Goal: Information Seeking & Learning: Learn about a topic

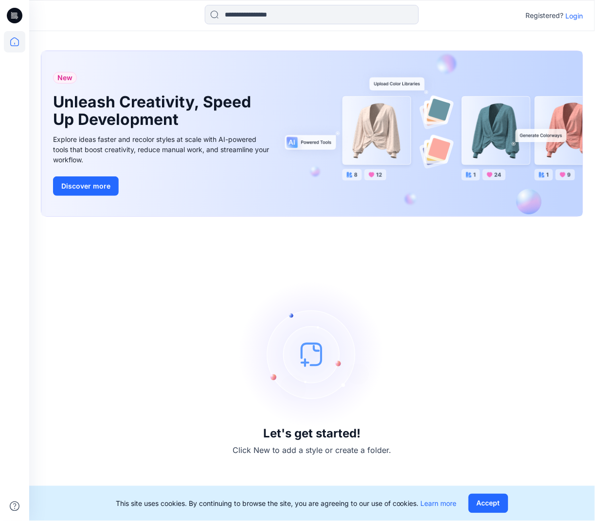
click at [571, 15] on p "Login" at bounding box center [575, 16] width 18 height 10
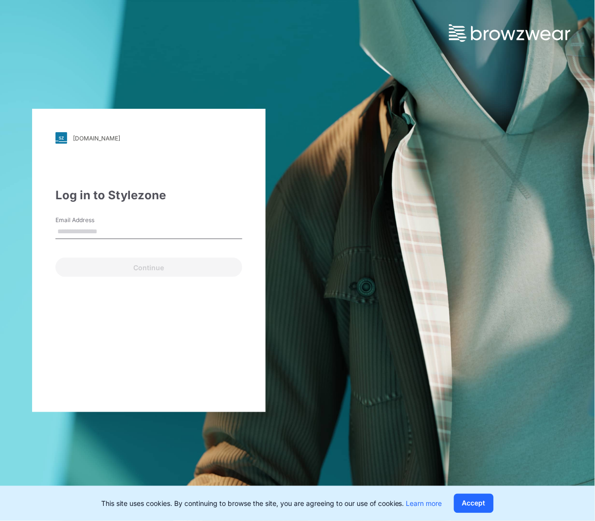
type input "**********"
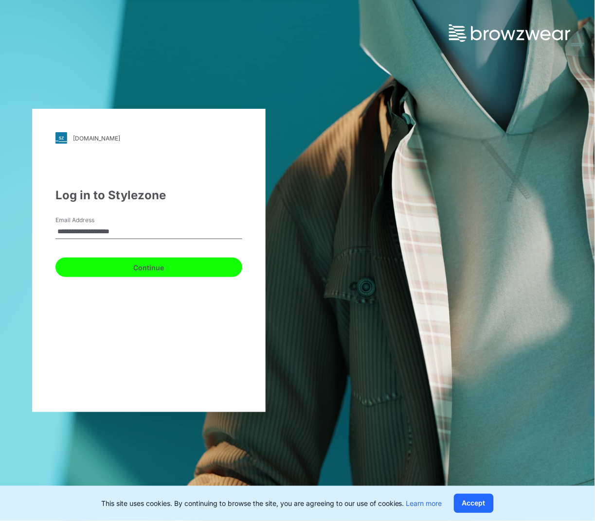
click at [197, 260] on button "Continue" at bounding box center [148, 267] width 187 height 19
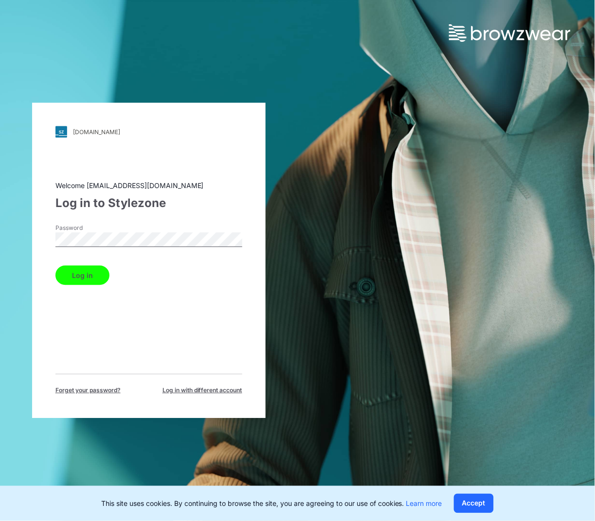
click at [92, 274] on button "Log in" at bounding box center [82, 275] width 54 height 19
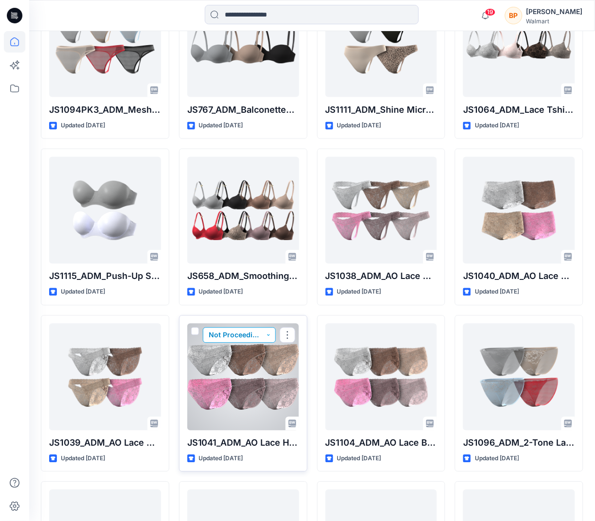
scroll to position [1876, 0]
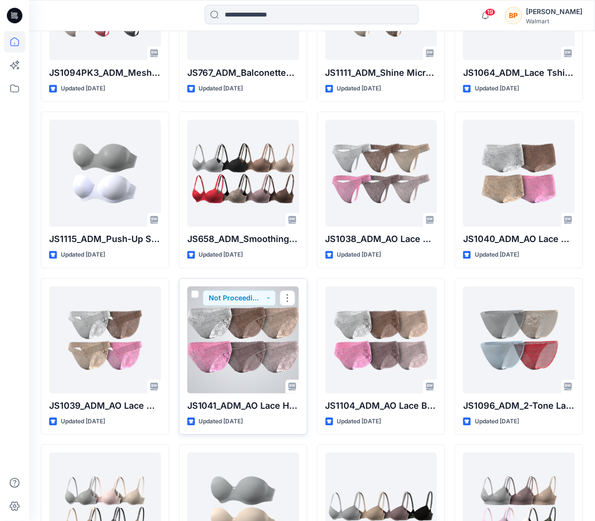
click at [282, 357] on div at bounding box center [243, 340] width 112 height 107
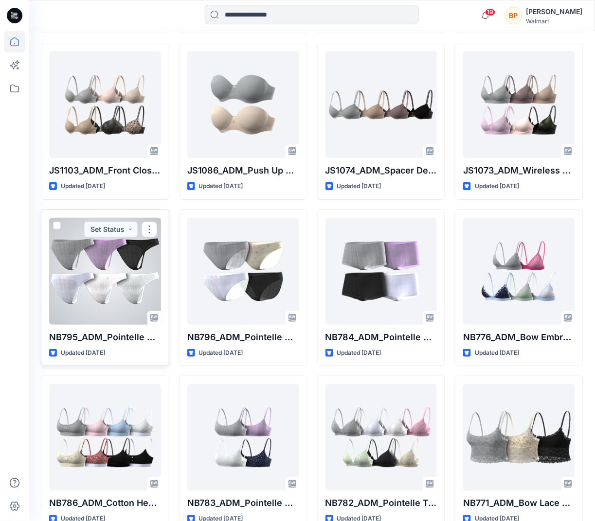
scroll to position [2286, 0]
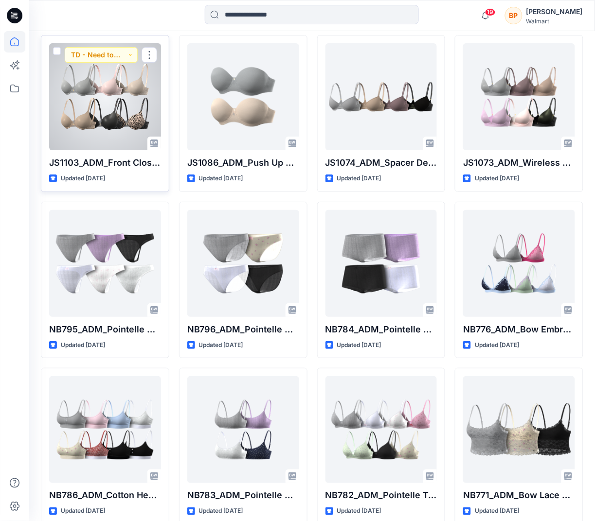
click at [125, 112] on div at bounding box center [105, 96] width 112 height 107
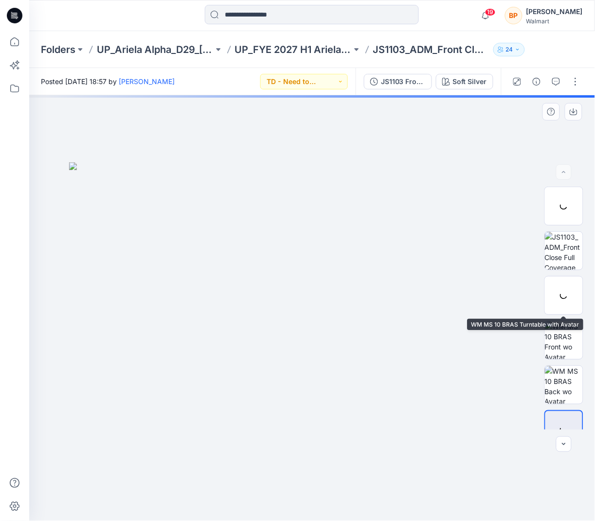
click at [571, 274] on div at bounding box center [563, 308] width 39 height 243
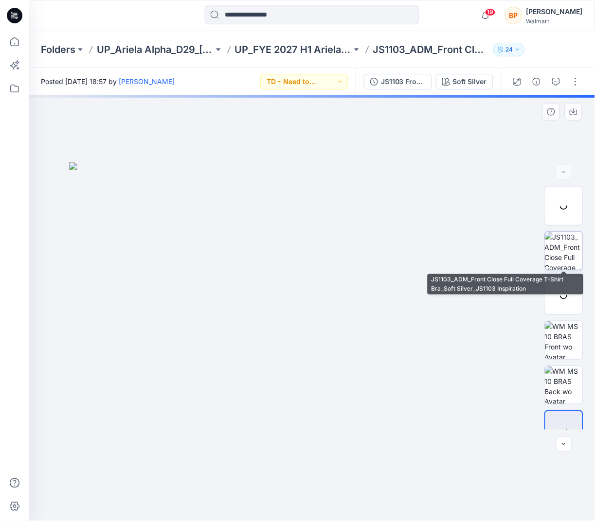
click at [569, 247] on img at bounding box center [564, 251] width 38 height 38
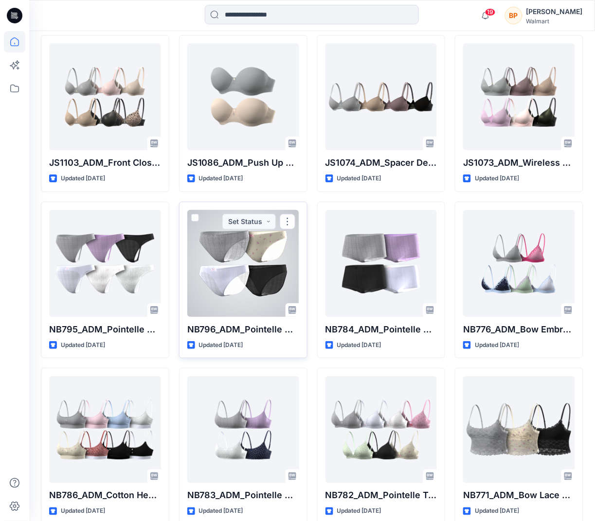
scroll to position [2340, 0]
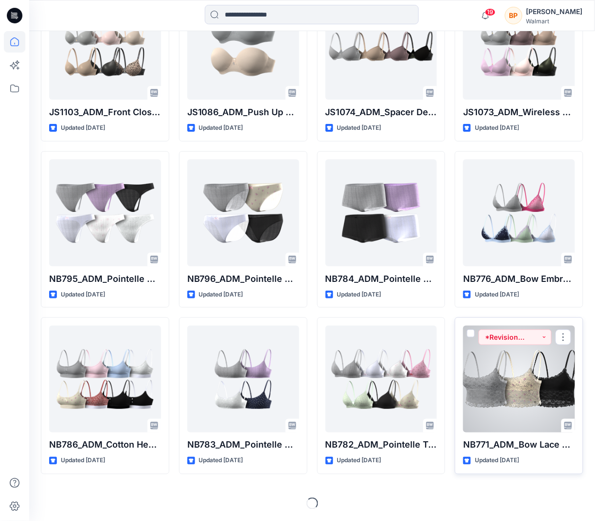
click at [491, 394] on div at bounding box center [519, 379] width 112 height 107
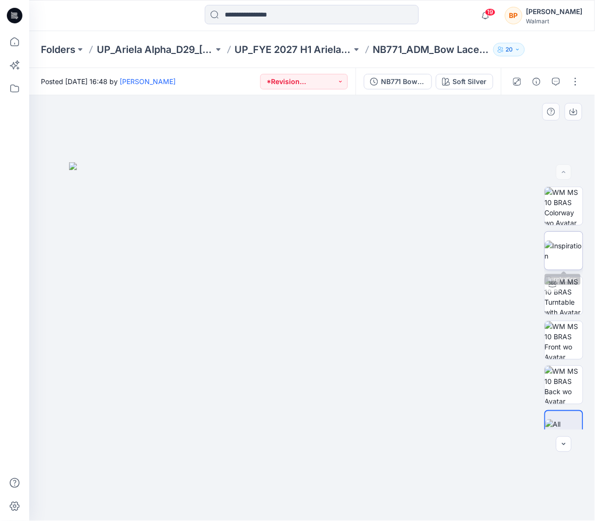
click at [568, 248] on img at bounding box center [564, 251] width 38 height 20
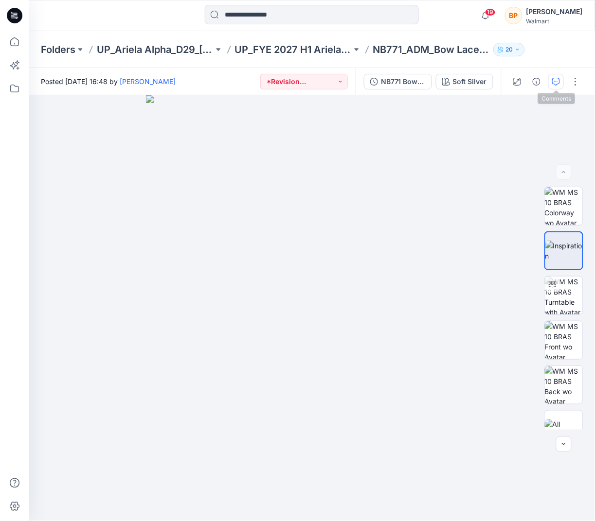
click at [561, 76] on button "button" at bounding box center [556, 82] width 16 height 16
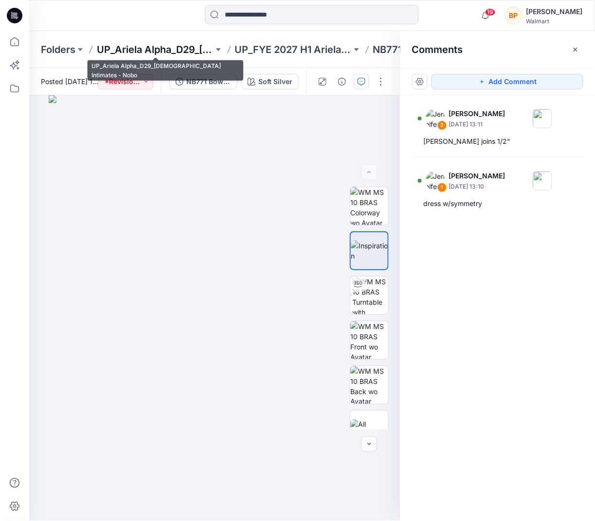
click at [171, 48] on p "UP_Ariela Alpha_D29_[DEMOGRAPHIC_DATA] Intimates - Nobo" at bounding box center [155, 50] width 117 height 14
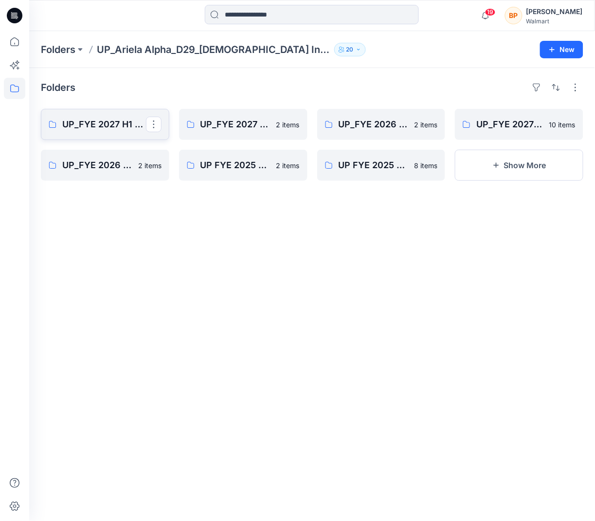
click at [126, 129] on p "UP_FYE 2027 H1 Ariela Alpha D29 NOBO Panties" at bounding box center [104, 125] width 84 height 14
click at [103, 115] on link "UP_FYE 2027 H1 Ariela Alpha D29 NOBO Panties" at bounding box center [105, 124] width 128 height 31
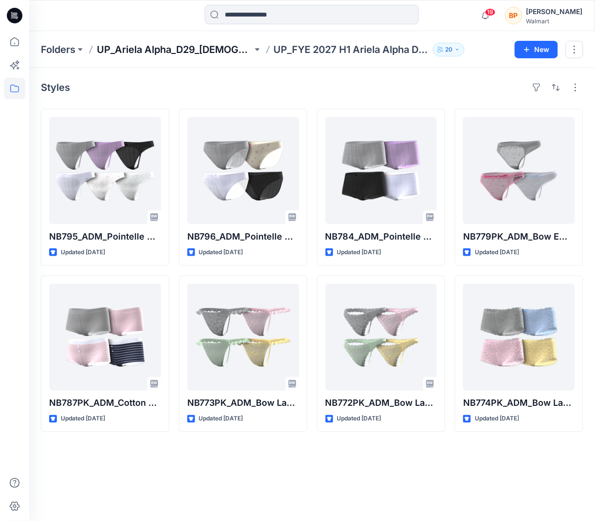
click at [183, 49] on p "UP_Ariela Alpha_D29_[DEMOGRAPHIC_DATA] Intimates - Nobo" at bounding box center [175, 50] width 156 height 14
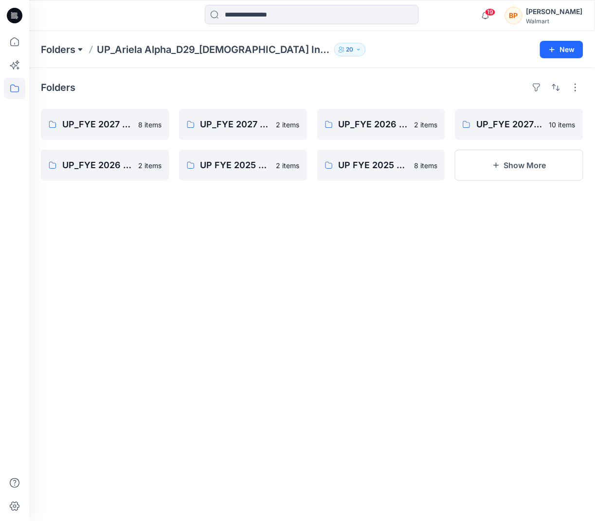
click at [76, 50] on button at bounding box center [80, 50] width 10 height 14
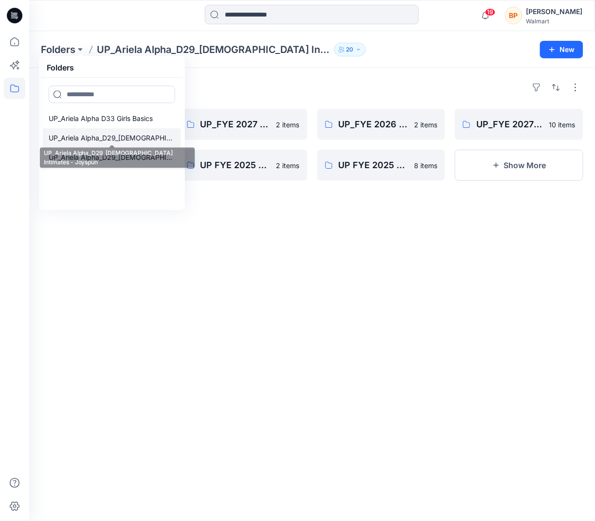
click at [127, 137] on p "UP_Ariela Alpha_D29_[DEMOGRAPHIC_DATA] Intimates - Joyspun" at bounding box center [112, 138] width 126 height 12
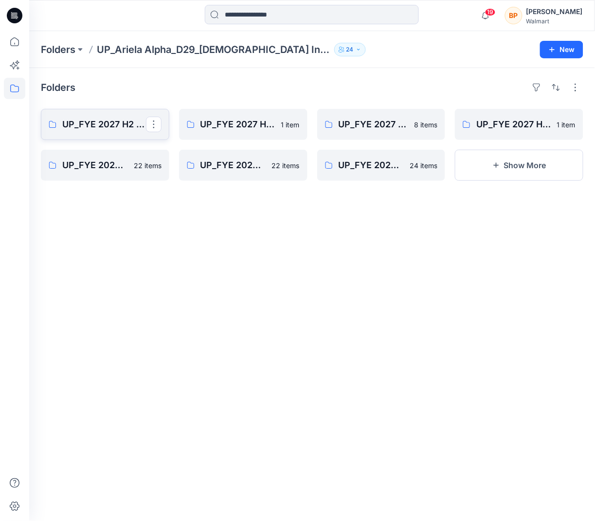
click at [118, 122] on p "UP_FYE 2027 H2 Ariela Alpha D29 Joyspun Tops" at bounding box center [104, 125] width 84 height 14
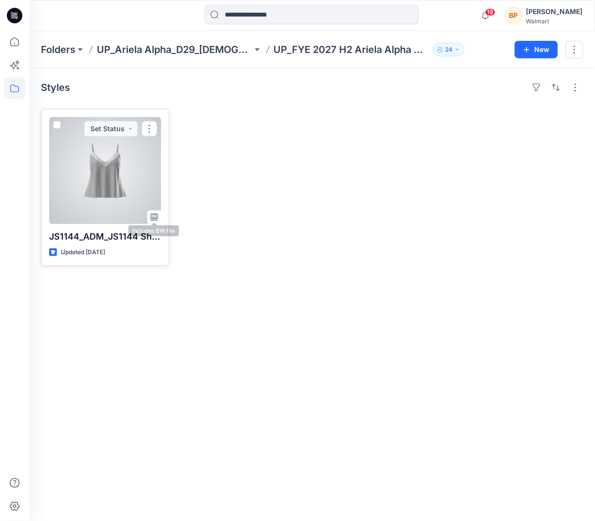
click at [118, 176] on div at bounding box center [105, 170] width 112 height 107
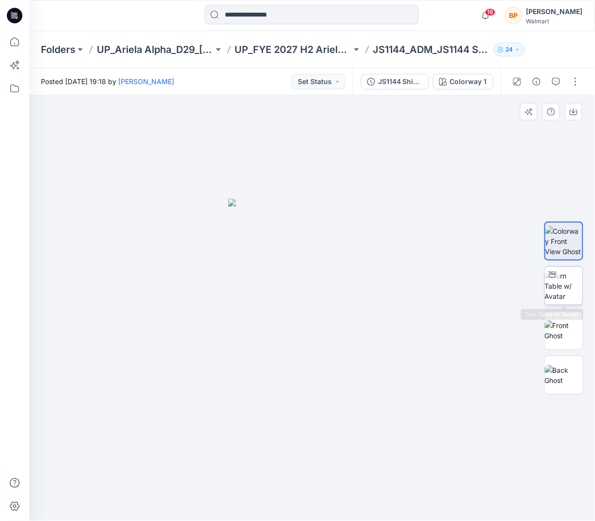
click at [563, 297] on img at bounding box center [564, 286] width 38 height 31
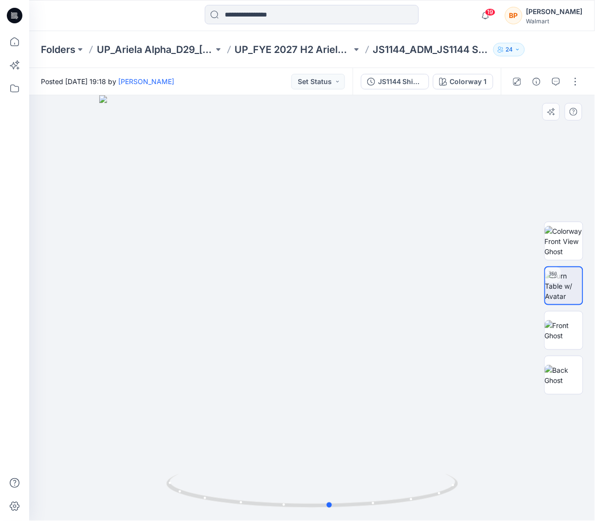
drag, startPoint x: 423, startPoint y: 289, endPoint x: 440, endPoint y: 289, distance: 17.5
click at [440, 289] on div at bounding box center [312, 308] width 566 height 426
click at [569, 247] on img at bounding box center [564, 241] width 38 height 31
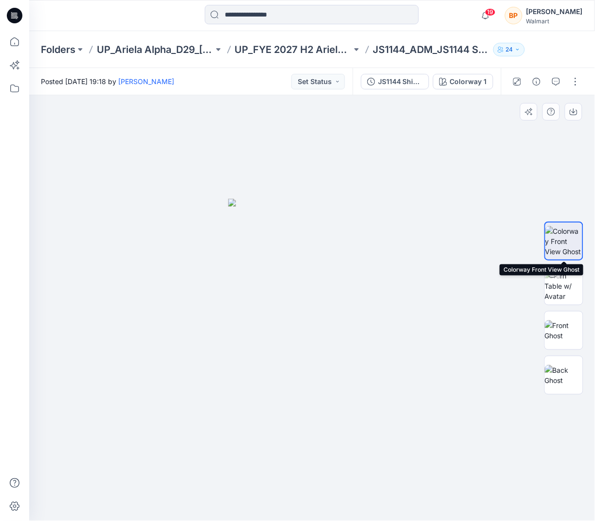
click at [564, 241] on img at bounding box center [563, 241] width 37 height 31
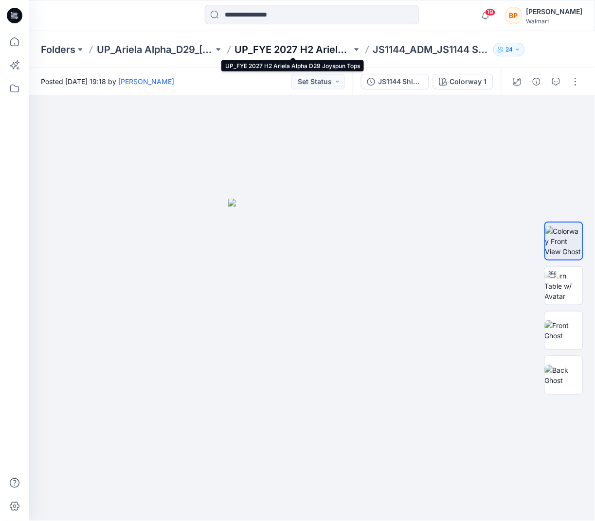
click at [322, 50] on p "UP_FYE 2027 H2 Ariela Alpha D29 Joyspun Tops" at bounding box center [293, 50] width 117 height 14
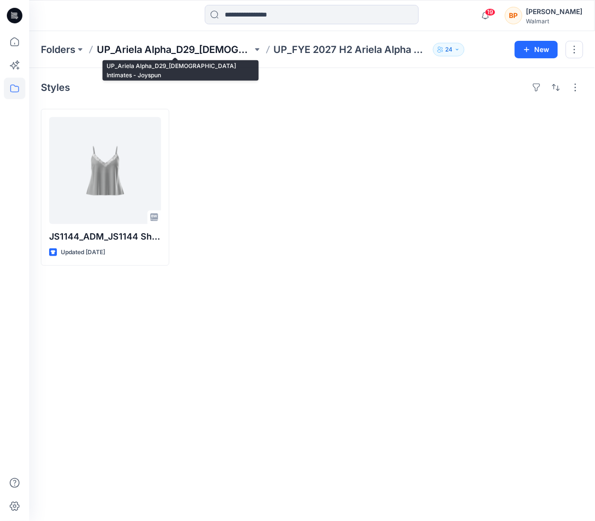
click at [203, 52] on p "UP_Ariela Alpha_D29_[DEMOGRAPHIC_DATA] Intimates - Joyspun" at bounding box center [175, 50] width 156 height 14
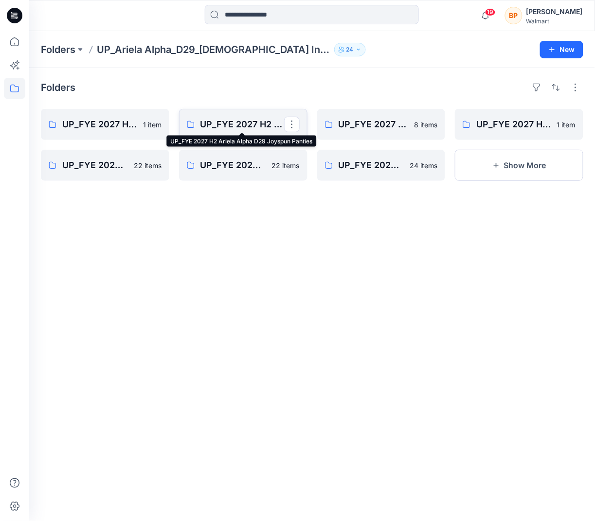
click at [246, 129] on p "UP_FYE 2027 H2 Ariela Alpha D29 Joyspun Panties" at bounding box center [242, 125] width 84 height 14
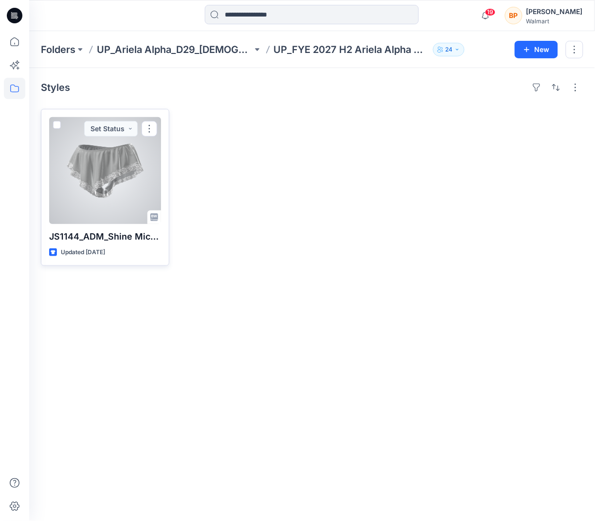
click at [133, 173] on div at bounding box center [105, 170] width 112 height 107
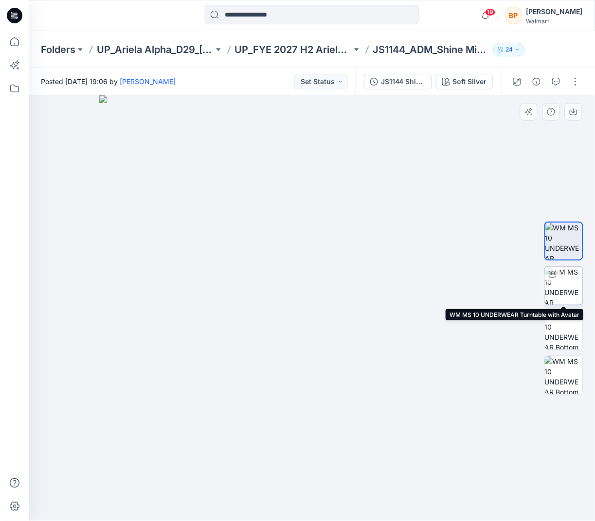
click at [564, 289] on img at bounding box center [564, 286] width 38 height 38
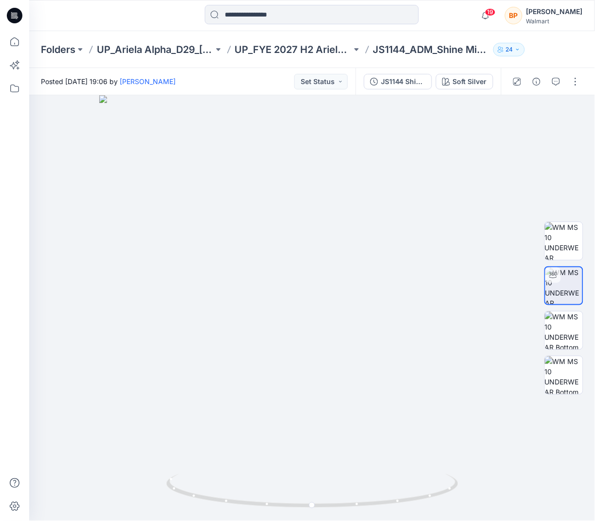
click at [288, 40] on div "Folders UP_Ariela Alpha_D29_[DEMOGRAPHIC_DATA] Intimates - Joyspun UP_FYE 2027 …" at bounding box center [312, 49] width 566 height 37
click at [288, 44] on p "UP_FYE 2027 H2 Ariela Alpha D29 Joyspun Panties" at bounding box center [293, 50] width 117 height 14
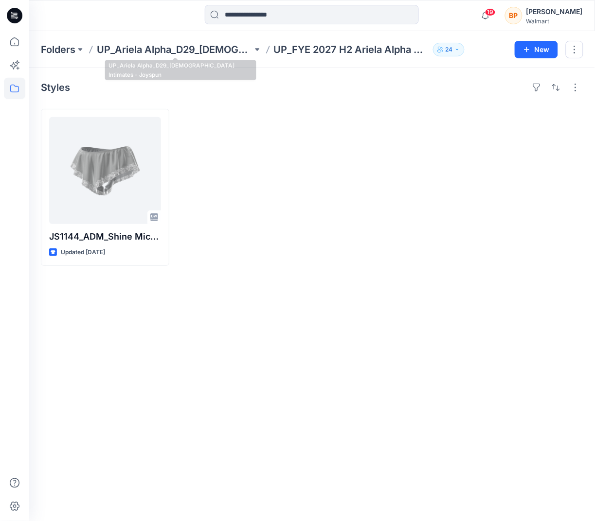
click at [179, 39] on div "Folders UP_Ariela Alpha_D29_[DEMOGRAPHIC_DATA] Intimates - Joyspun UP_FYE 2027 …" at bounding box center [312, 49] width 566 height 37
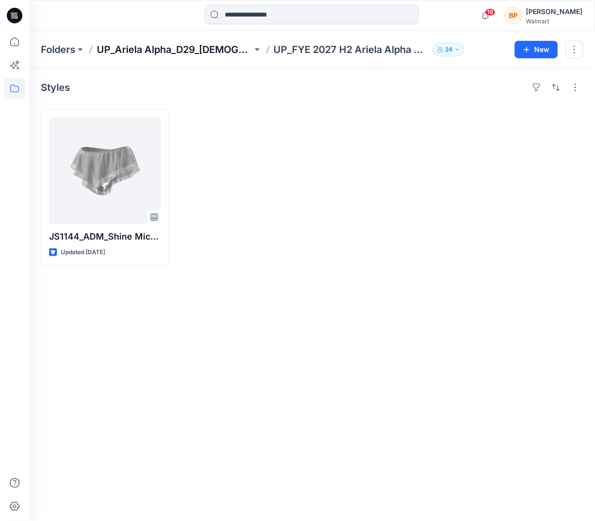
click at [177, 46] on p "UP_Ariela Alpha_D29_[DEMOGRAPHIC_DATA] Intimates - Joyspun" at bounding box center [175, 50] width 156 height 14
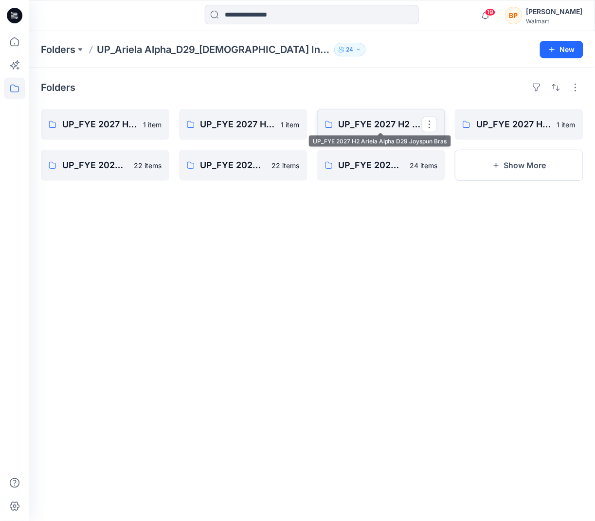
click at [403, 122] on p "UP_FYE 2027 H2 Ariela Alpha D29 Joyspun Bras" at bounding box center [380, 125] width 84 height 14
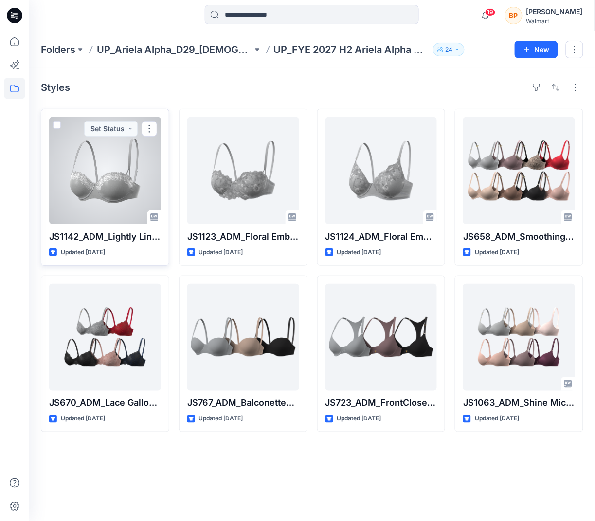
click at [144, 188] on div at bounding box center [105, 170] width 112 height 107
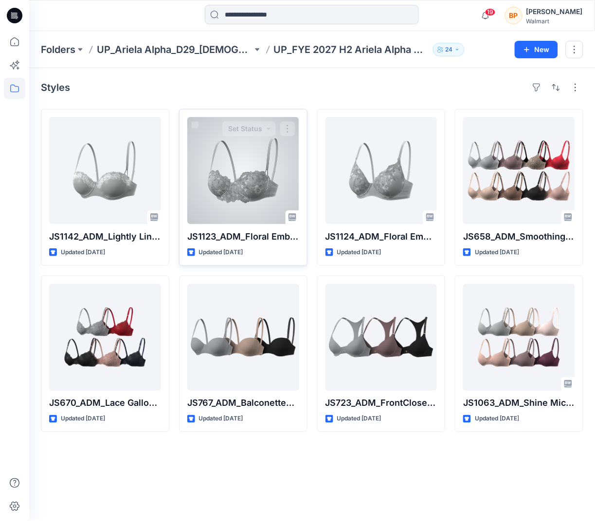
click at [252, 151] on div at bounding box center [243, 170] width 112 height 107
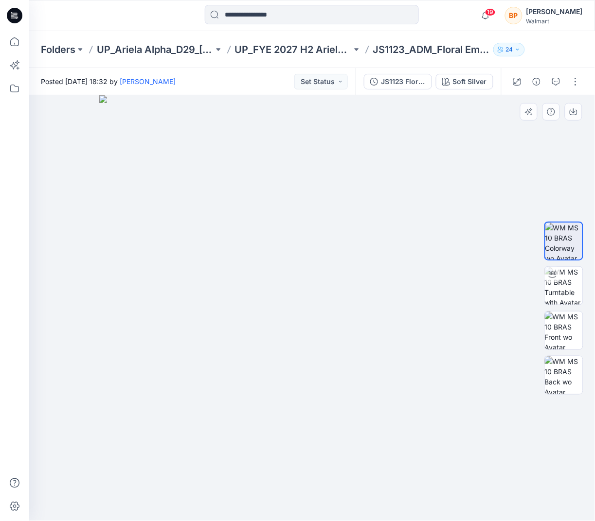
drag, startPoint x: 389, startPoint y: 335, endPoint x: 289, endPoint y: 327, distance: 99.9
click at [289, 327] on img at bounding box center [312, 308] width 426 height 426
click at [514, 296] on img at bounding box center [312, 308] width 426 height 426
click at [566, 283] on img at bounding box center [564, 286] width 38 height 38
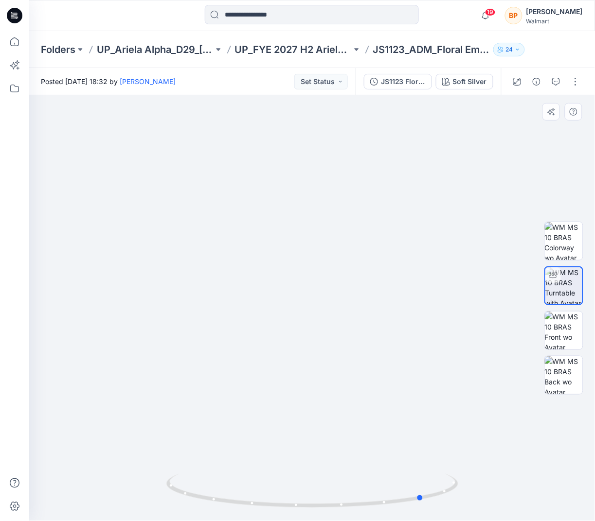
drag, startPoint x: 486, startPoint y: 328, endPoint x: 304, endPoint y: 253, distance: 197.1
click at [304, 253] on div at bounding box center [312, 308] width 566 height 426
click at [331, 56] on div "Folders UP_Ariela Alpha_D29_[DEMOGRAPHIC_DATA] Intimates - Joyspun UP_FYE 2027 …" at bounding box center [312, 49] width 566 height 37
click at [329, 53] on p "UP_FYE 2027 H2 Ariela Alpha D29 Joyspun Bras" at bounding box center [293, 50] width 117 height 14
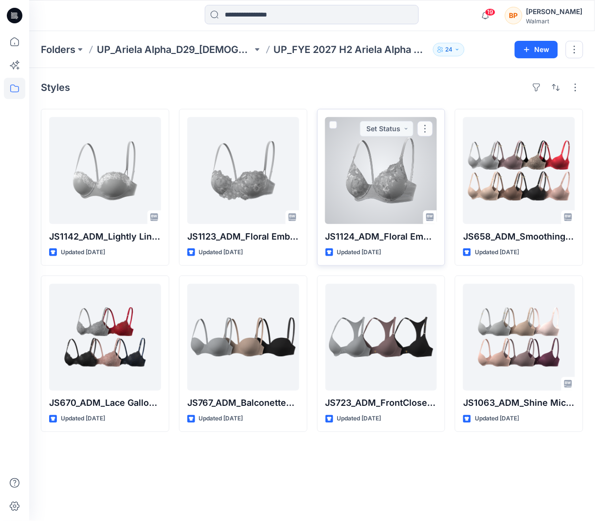
click at [361, 168] on div at bounding box center [381, 170] width 112 height 107
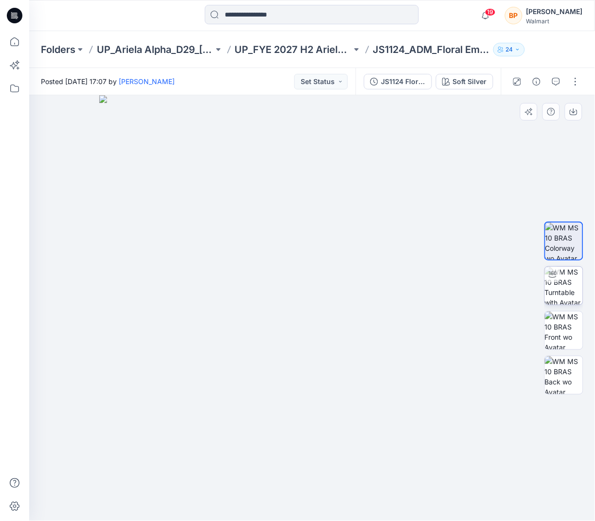
click at [554, 292] on img at bounding box center [564, 286] width 38 height 38
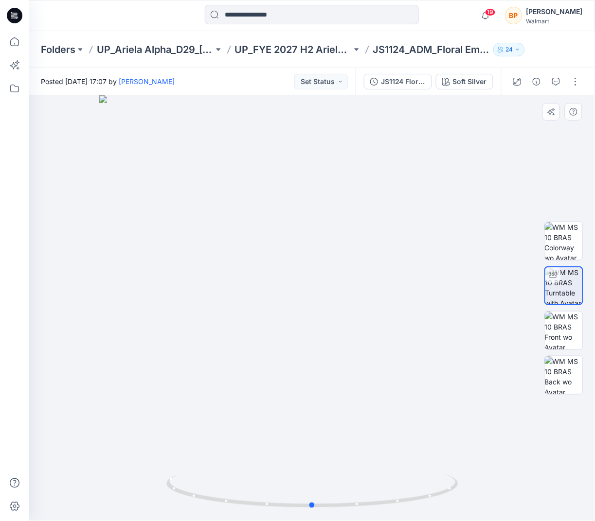
click at [477, 390] on div at bounding box center [312, 308] width 566 height 426
